Goal: Task Accomplishment & Management: Use online tool/utility

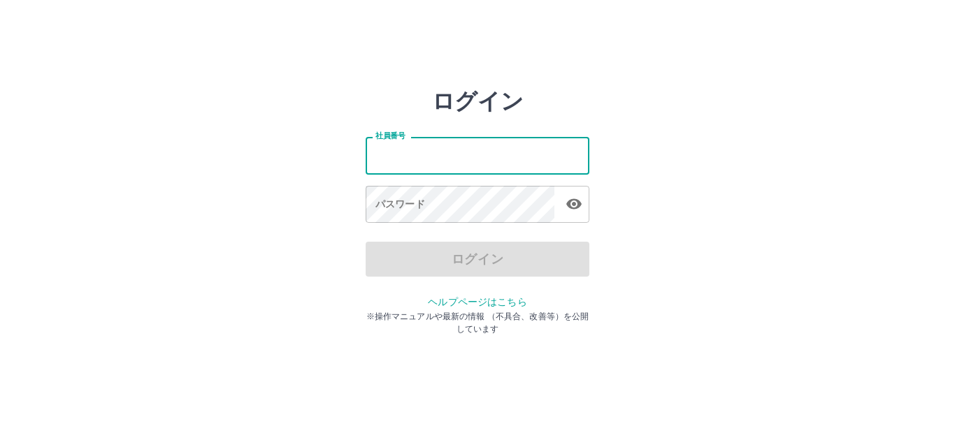
click at [494, 155] on input "社員番号" at bounding box center [478, 155] width 224 height 37
type input "*******"
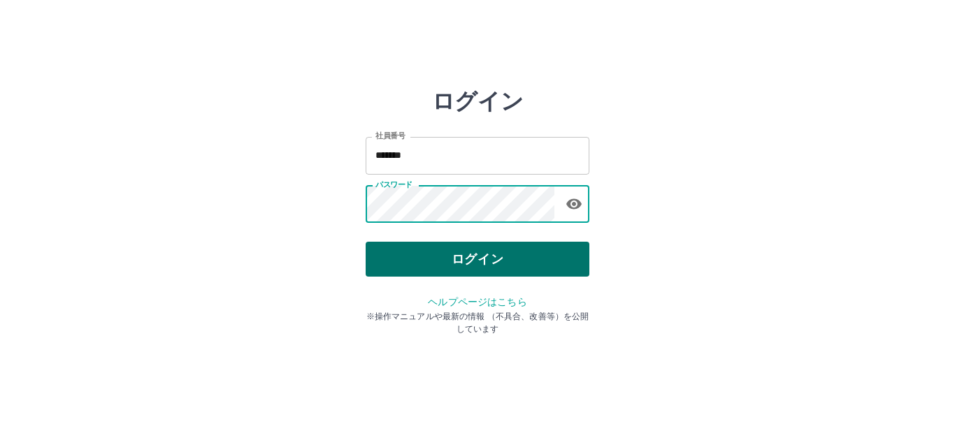
click at [442, 260] on button "ログイン" at bounding box center [478, 259] width 224 height 35
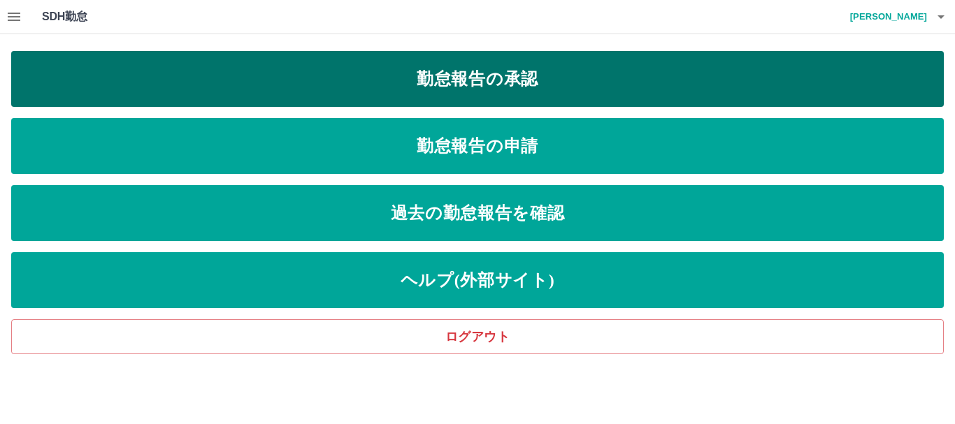
click at [489, 79] on link "勤怠報告の承認" at bounding box center [477, 79] width 932 height 56
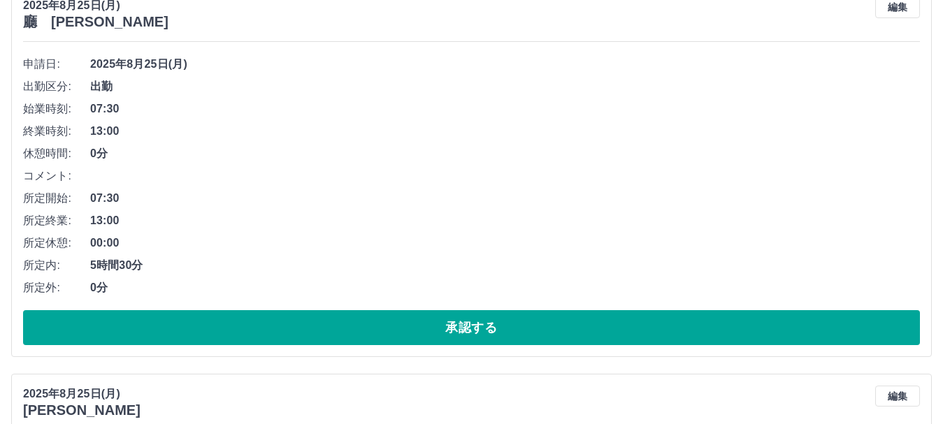
scroll to position [210, 0]
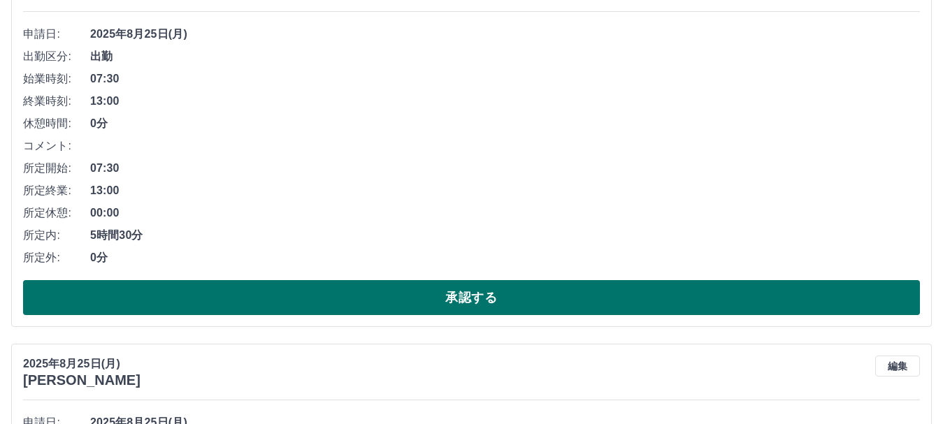
click at [477, 298] on button "承認する" at bounding box center [471, 297] width 897 height 35
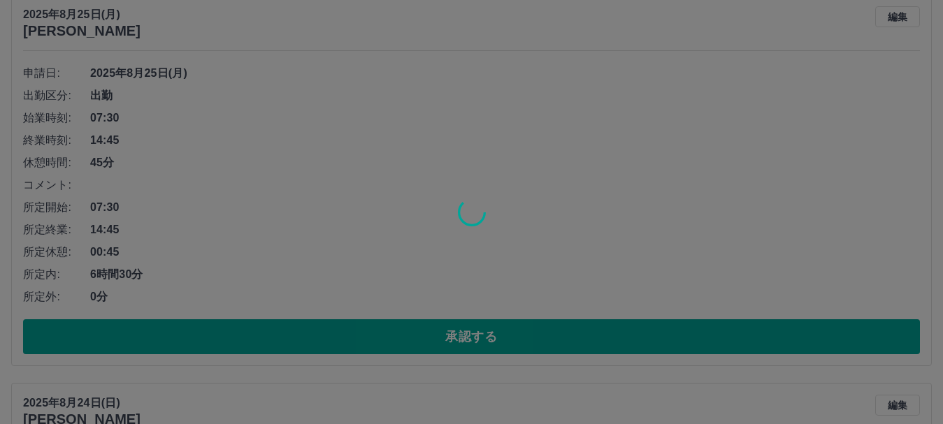
scroll to position [171, 0]
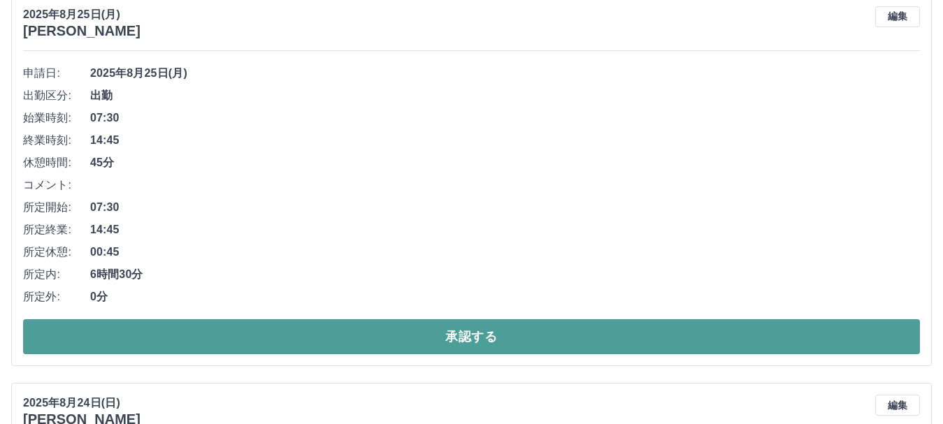
click at [519, 339] on button "承認する" at bounding box center [471, 336] width 897 height 35
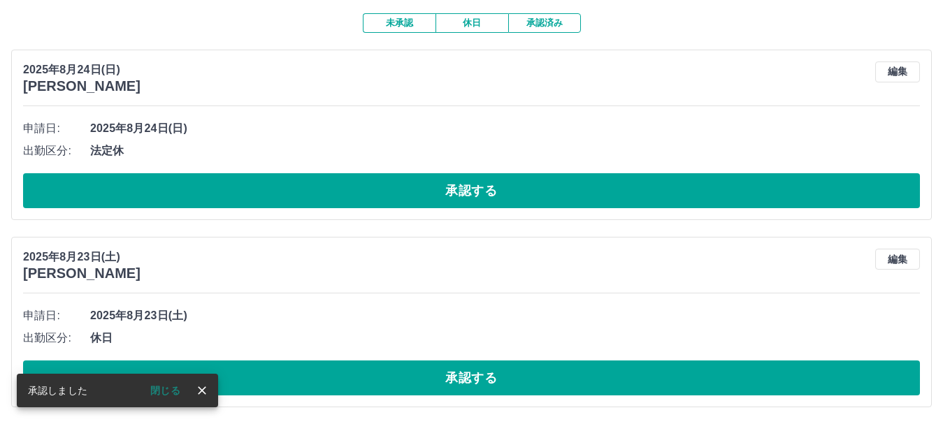
scroll to position [0, 0]
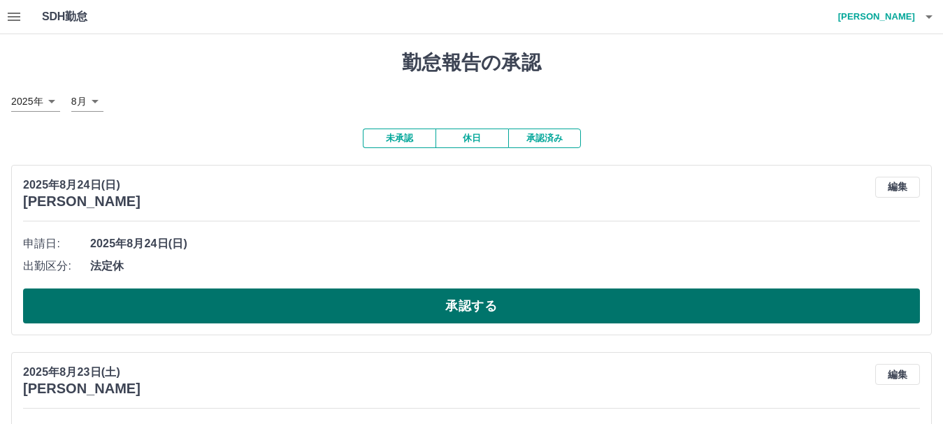
click at [482, 302] on button "承認する" at bounding box center [471, 306] width 897 height 35
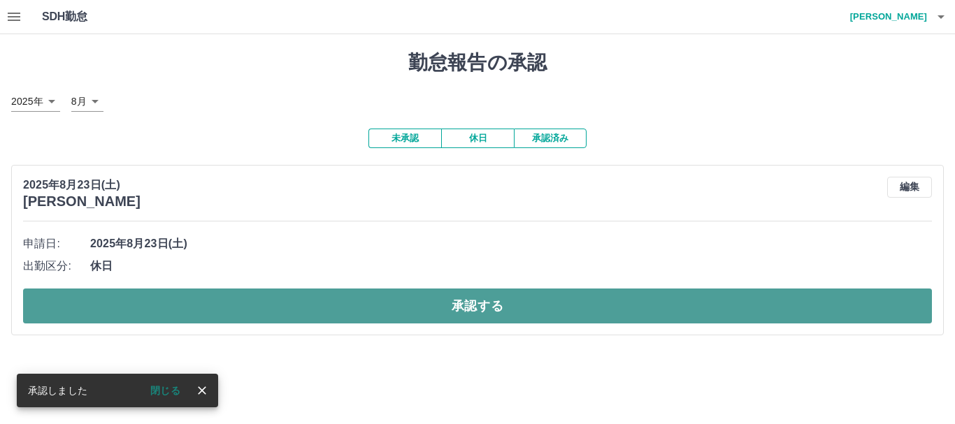
click at [484, 310] on button "承認する" at bounding box center [477, 306] width 909 height 35
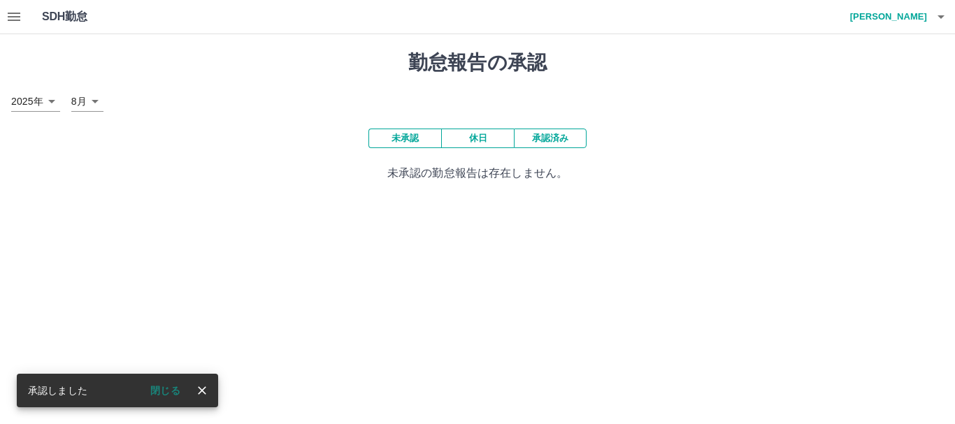
click at [940, 15] on icon "button" at bounding box center [940, 16] width 7 height 3
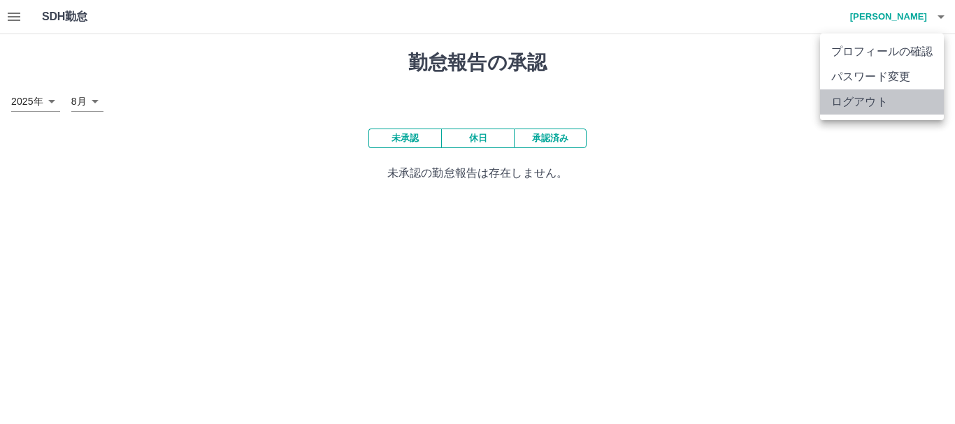
click at [853, 98] on li "ログアウト" at bounding box center [882, 101] width 124 height 25
